Goal: Check status: Check status

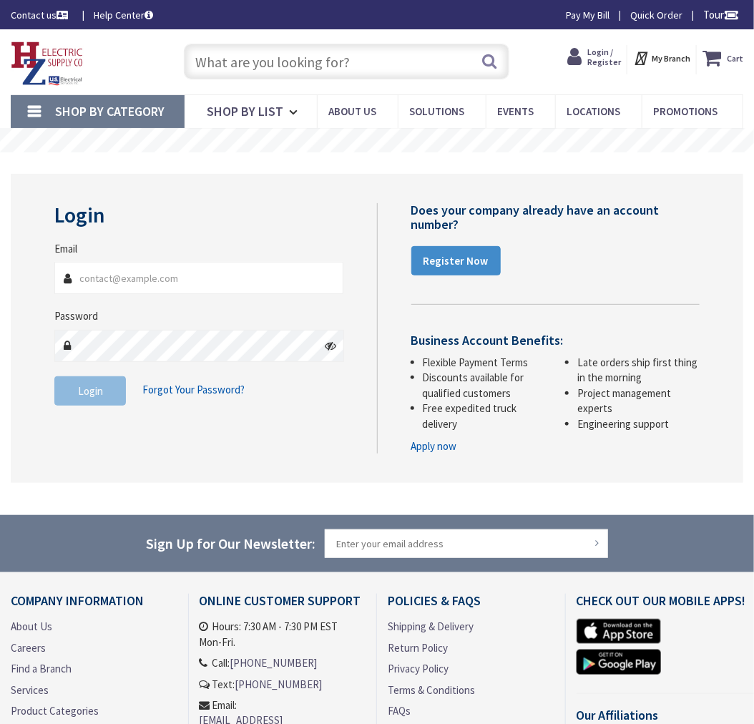
type input "[EMAIL_ADDRESS][DOMAIN_NAME]"
click at [95, 389] on span "Login" at bounding box center [90, 391] width 25 height 14
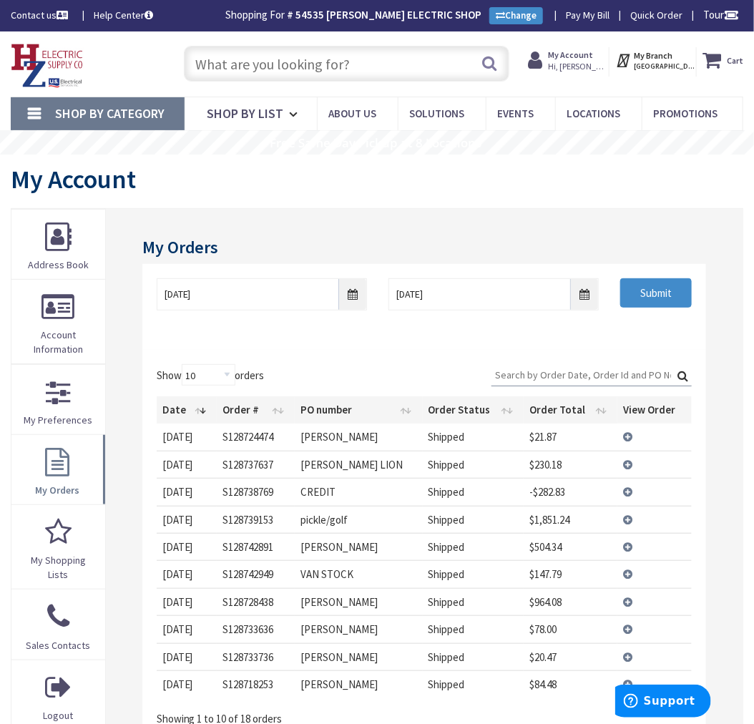
click at [629, 573] on td "View Details" at bounding box center [654, 573] width 74 height 27
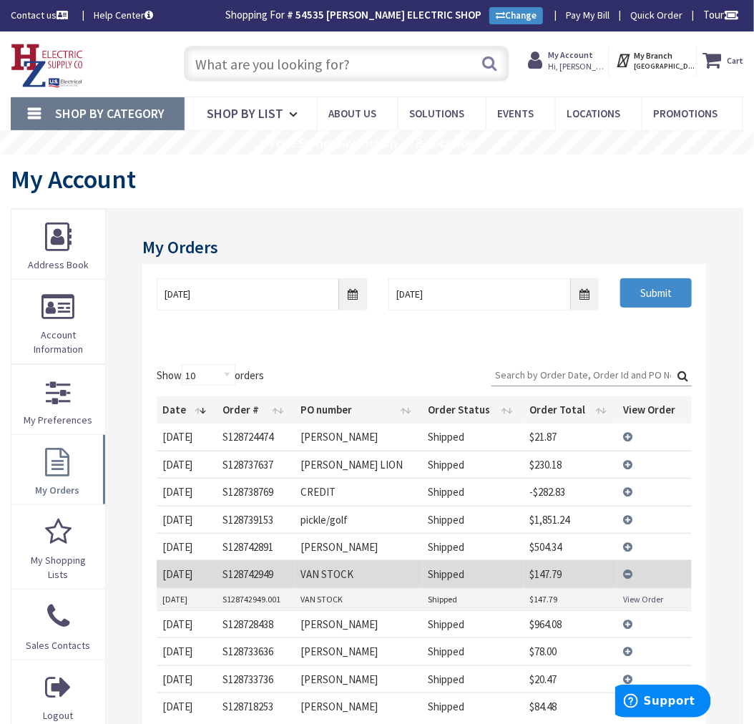
click at [629, 597] on link "View Order" at bounding box center [643, 599] width 40 height 12
click at [634, 568] on td "View Details" at bounding box center [654, 573] width 74 height 27
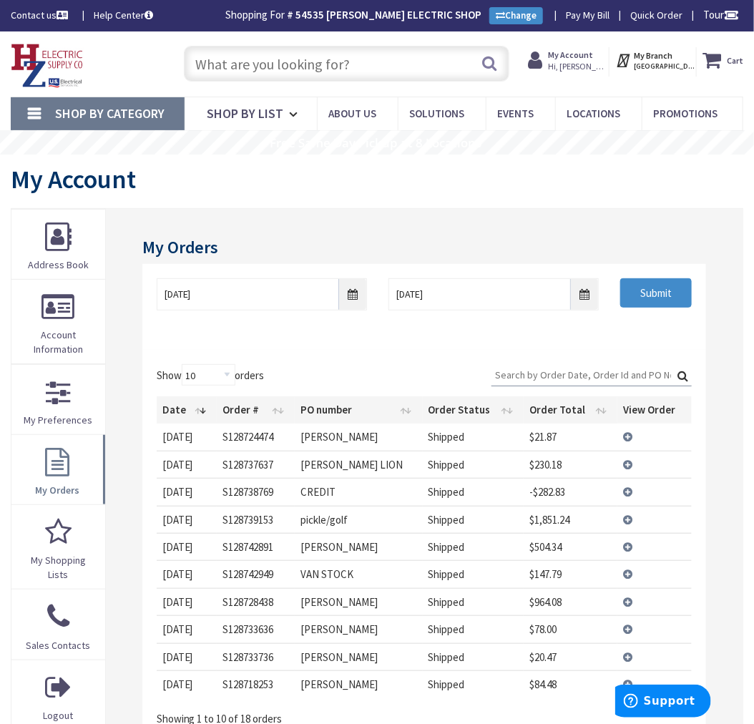
click at [627, 544] on td "View Details" at bounding box center [654, 546] width 74 height 27
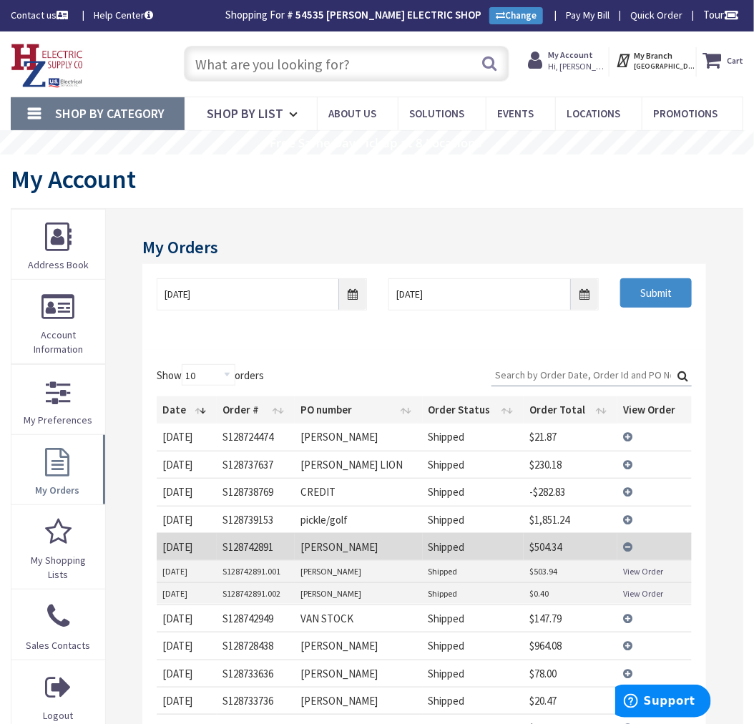
click at [644, 569] on link "View Order" at bounding box center [643, 571] width 40 height 12
click at [620, 548] on td "View Details" at bounding box center [654, 546] width 74 height 27
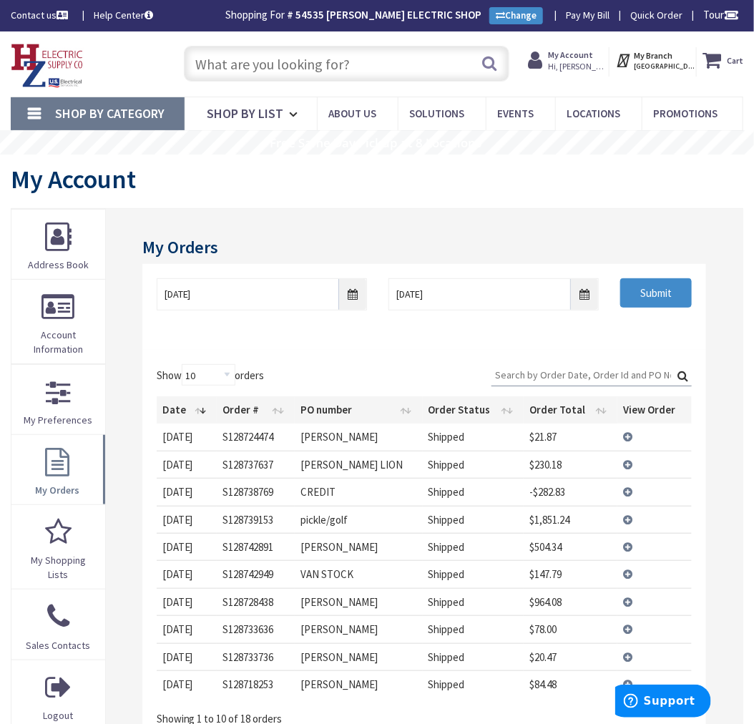
click at [629, 491] on td "View Details" at bounding box center [654, 491] width 74 height 27
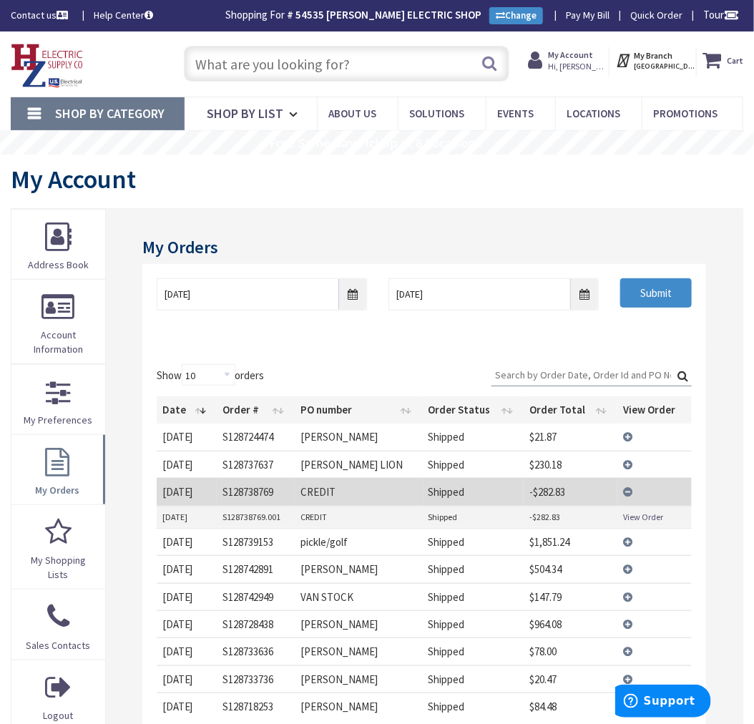
click at [635, 518] on link "View Order" at bounding box center [643, 517] width 40 height 12
click at [624, 495] on td "View Details" at bounding box center [654, 491] width 74 height 27
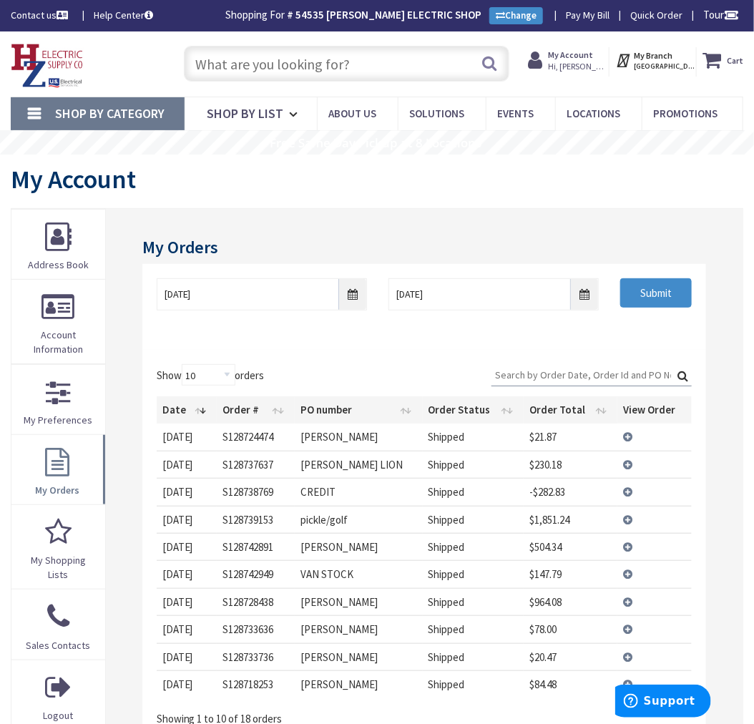
click at [629, 463] on td "View Details" at bounding box center [654, 463] width 74 height 27
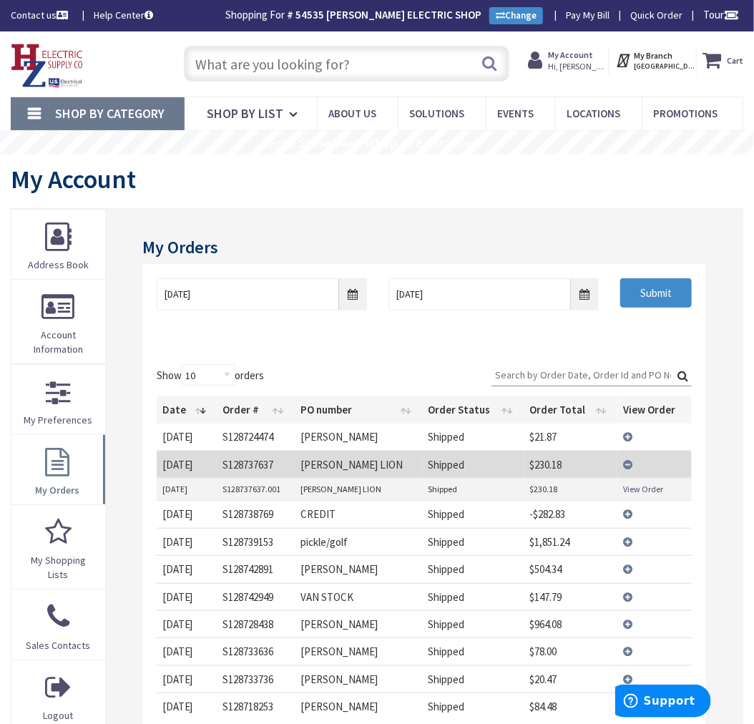
click at [644, 487] on link "View Order" at bounding box center [643, 489] width 40 height 12
click at [632, 462] on td "View Details" at bounding box center [654, 463] width 74 height 27
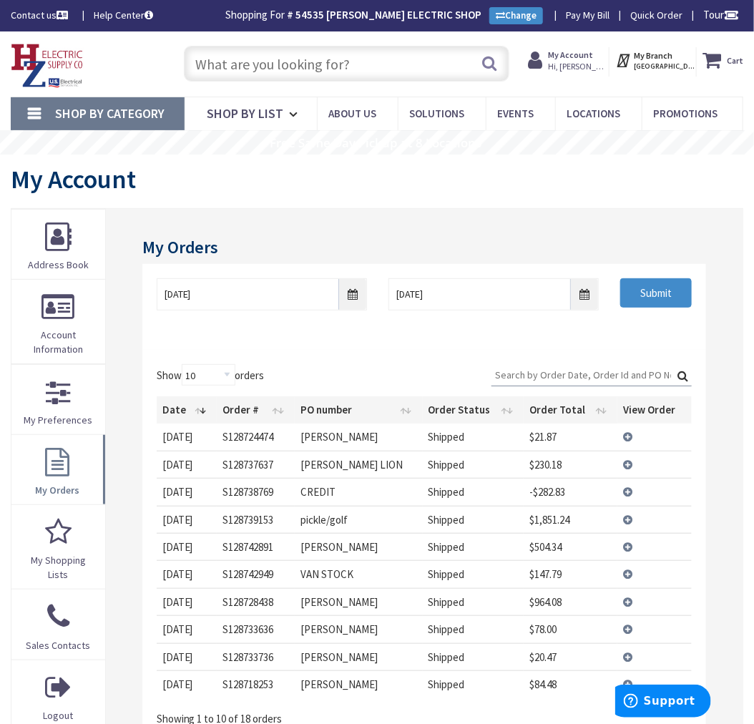
click at [627, 433] on td "View Details" at bounding box center [654, 436] width 74 height 26
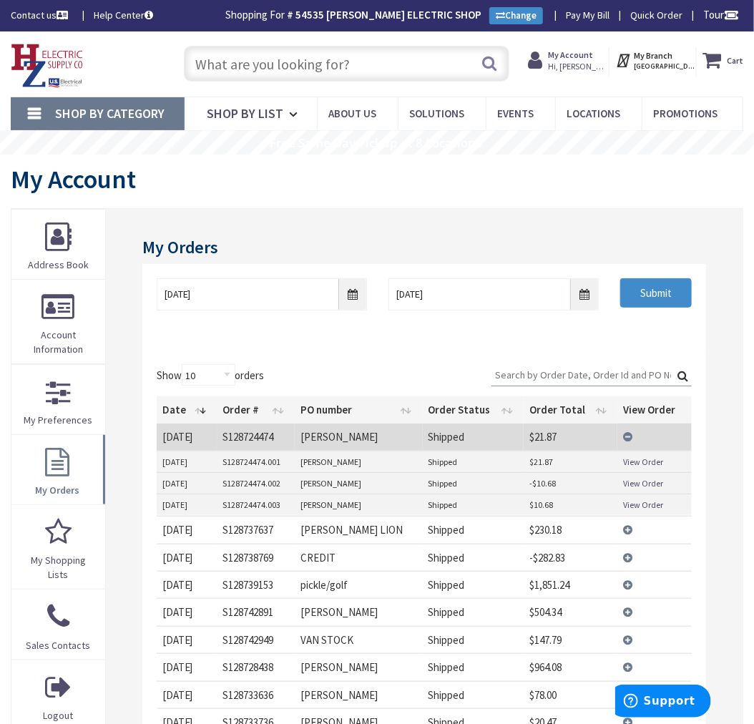
click at [641, 461] on link "View Order" at bounding box center [643, 461] width 40 height 12
click at [626, 436] on td "View Details" at bounding box center [654, 436] width 74 height 26
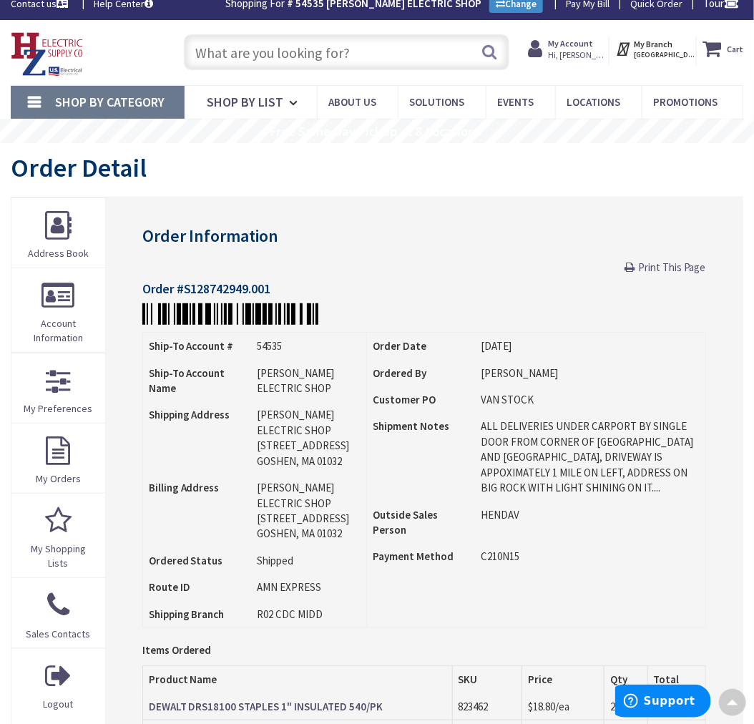
scroll to position [1, 0]
